Goal: Task Accomplishment & Management: Manage account settings

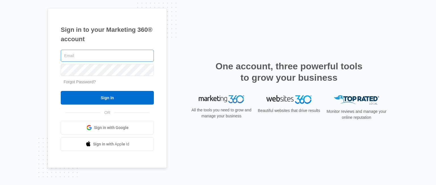
click at [115, 55] on input "text" at bounding box center [107, 56] width 93 height 12
type input "[PERSON_NAME][EMAIL_ADDRESS][DOMAIN_NAME]"
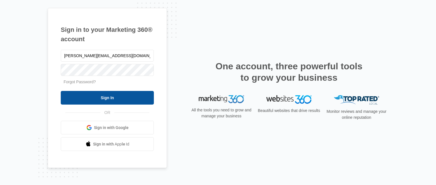
click at [138, 97] on input "Sign In" at bounding box center [107, 98] width 93 height 14
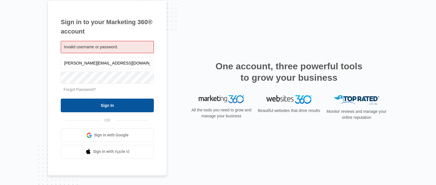
click at [118, 106] on input "Sign In" at bounding box center [107, 105] width 93 height 14
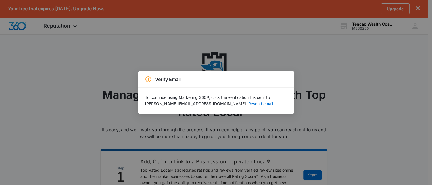
click at [295, 69] on div "Verify Email To continue using Marketing 360®, click the verification link sent…" at bounding box center [216, 92] width 432 height 185
click at [296, 56] on div "Verify Email To continue using Marketing 360®, click the verification link sent…" at bounding box center [216, 92] width 432 height 185
click at [191, 54] on div "Verify Email To continue using Marketing 360®, click the verification link sent…" at bounding box center [216, 92] width 432 height 185
click at [130, 68] on div "Verify Email To continue using Marketing 360®, click the verification link sent…" at bounding box center [216, 92] width 432 height 185
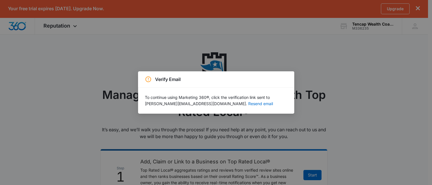
click at [377, 31] on div "Verify Email To continue using Marketing 360®, click the verification link sent…" at bounding box center [216, 92] width 432 height 185
drag, startPoint x: 5, startPoint y: 4, endPoint x: 101, endPoint y: 63, distance: 112.9
click at [101, 63] on div "Verify Email To continue using Marketing 360®, click the verification link sent…" at bounding box center [216, 92] width 432 height 185
